Goal: Navigation & Orientation: Find specific page/section

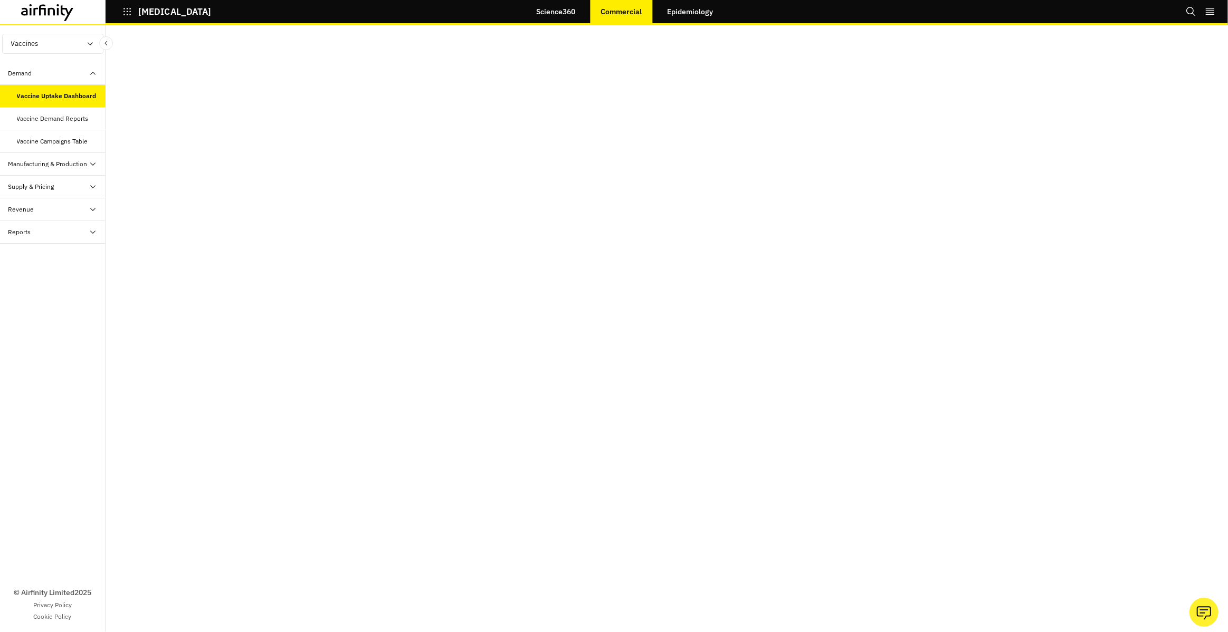
click at [572, 13] on link "Science360" at bounding box center [556, 11] width 60 height 25
click at [87, 120] on div "Vaccine Demand Reports" at bounding box center [53, 119] width 72 height 10
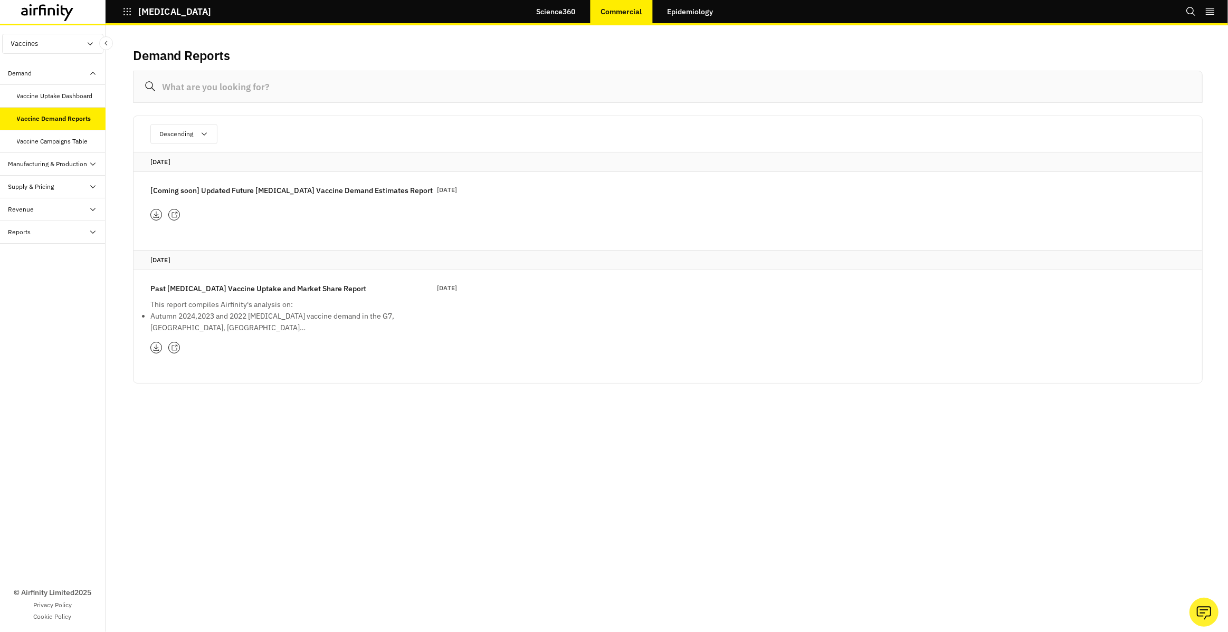
click at [31, 16] on icon at bounding box center [47, 12] width 53 height 17
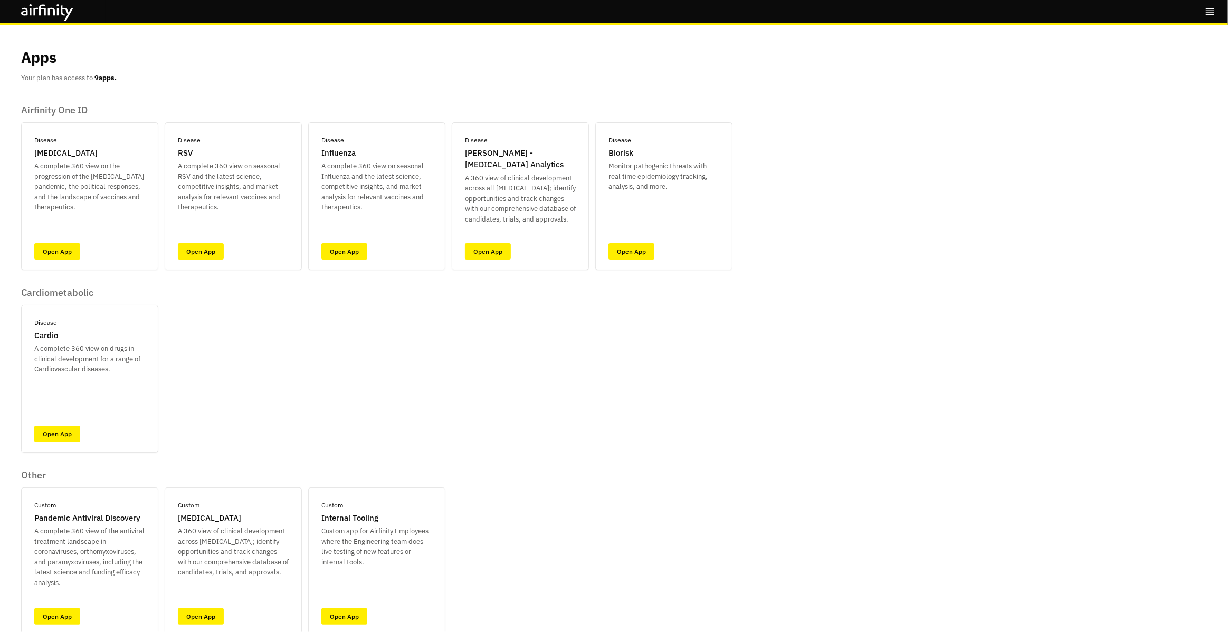
click at [462, 68] on div "Apps Your plan has access to 9 apps." at bounding box center [614, 64] width 1186 height 37
click at [216, 253] on link "Open App" at bounding box center [201, 251] width 46 height 16
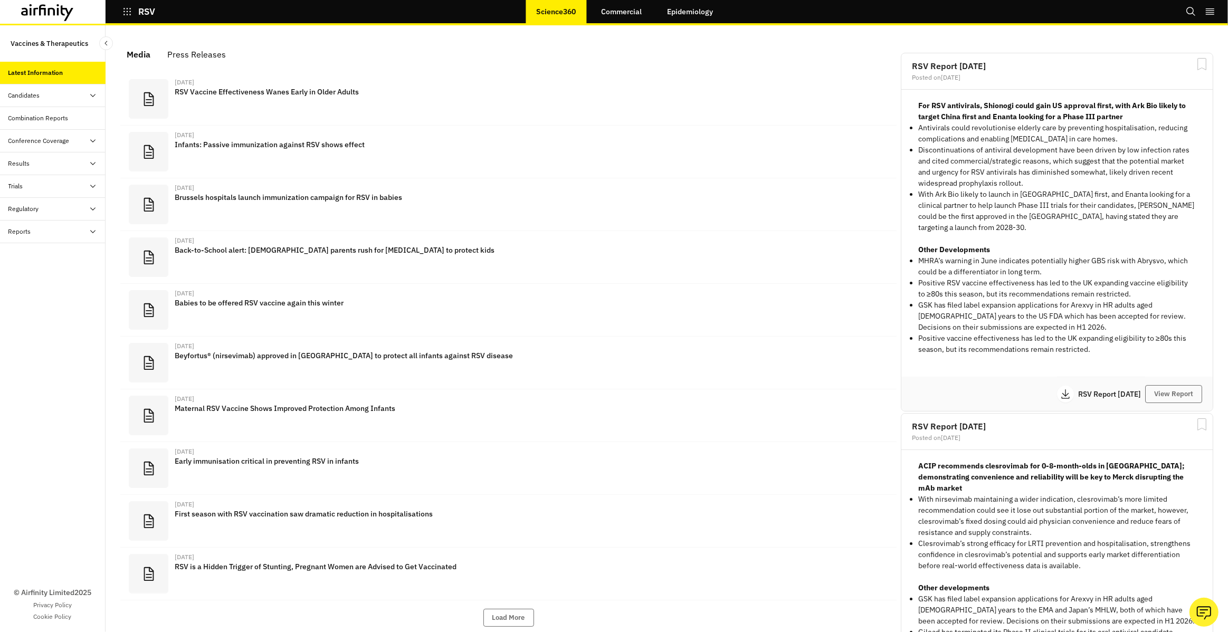
scroll to position [664, 317]
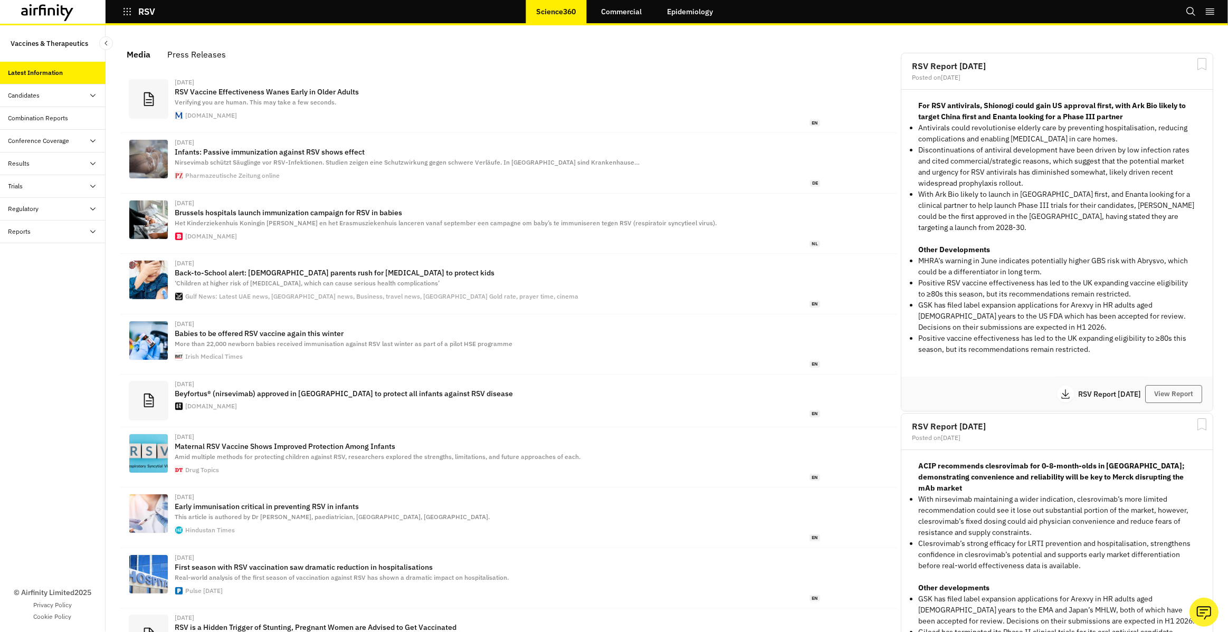
click at [71, 93] on div "Candidates" at bounding box center [56, 96] width 97 height 10
click at [66, 11] on icon at bounding box center [47, 12] width 53 height 17
